Goal: Navigation & Orientation: Find specific page/section

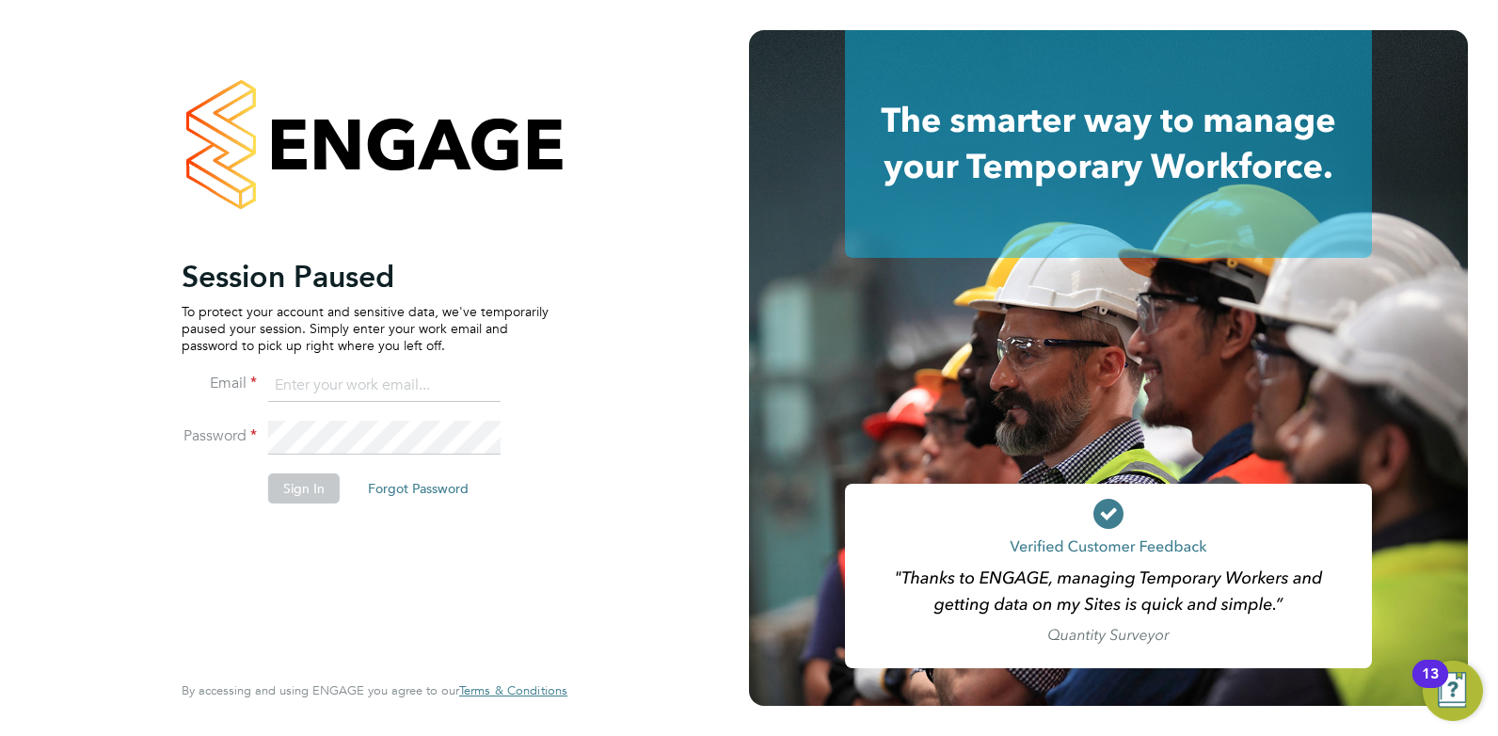
click at [354, 363] on ng-template "Session Paused To protect your account and sensitive data, we've temporarily pa…" at bounding box center [365, 390] width 367 height 264
click at [345, 381] on input at bounding box center [384, 386] width 232 height 34
type input "[EMAIL_ADDRESS][DOMAIN_NAME]"
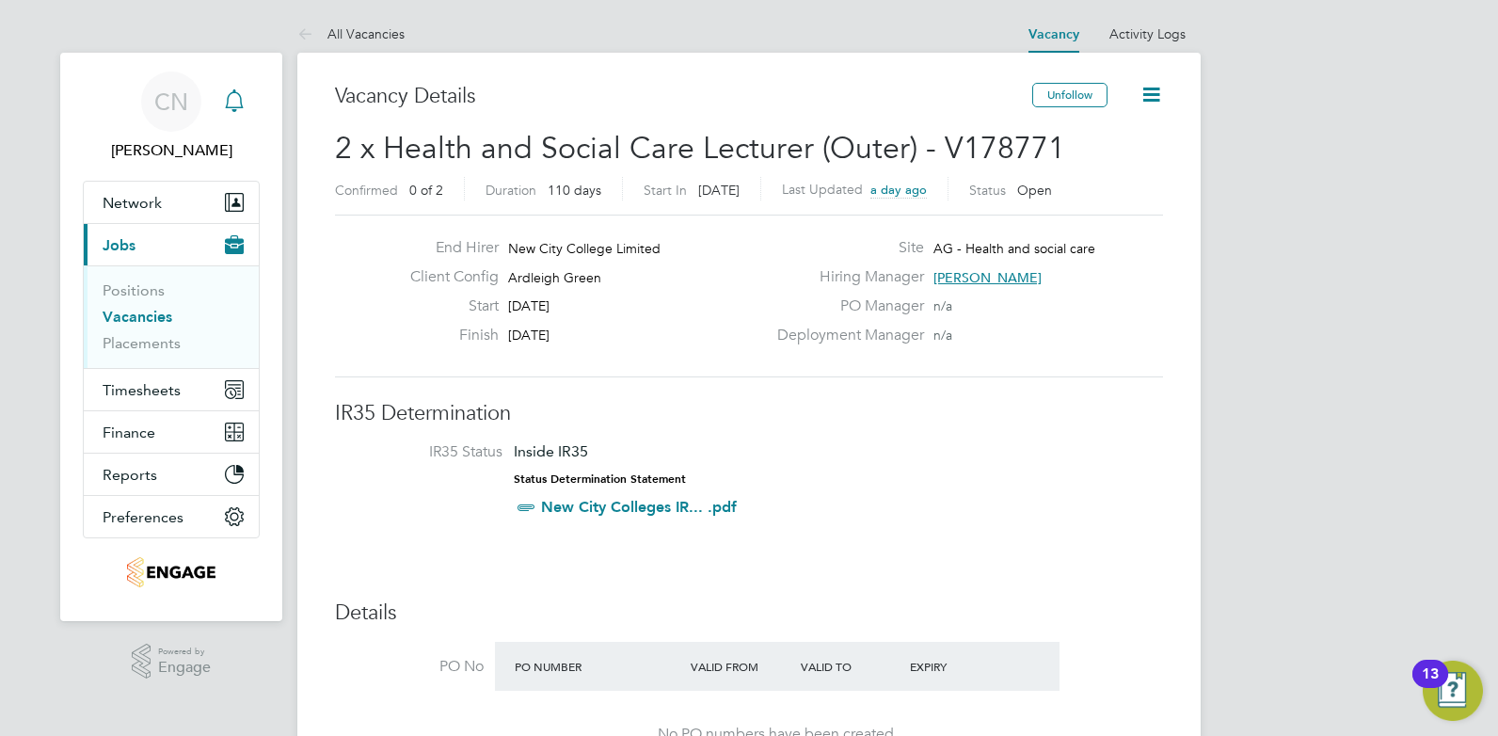
click at [232, 102] on icon "Main navigation" at bounding box center [234, 100] width 23 height 23
